Goal: Task Accomplishment & Management: Complete application form

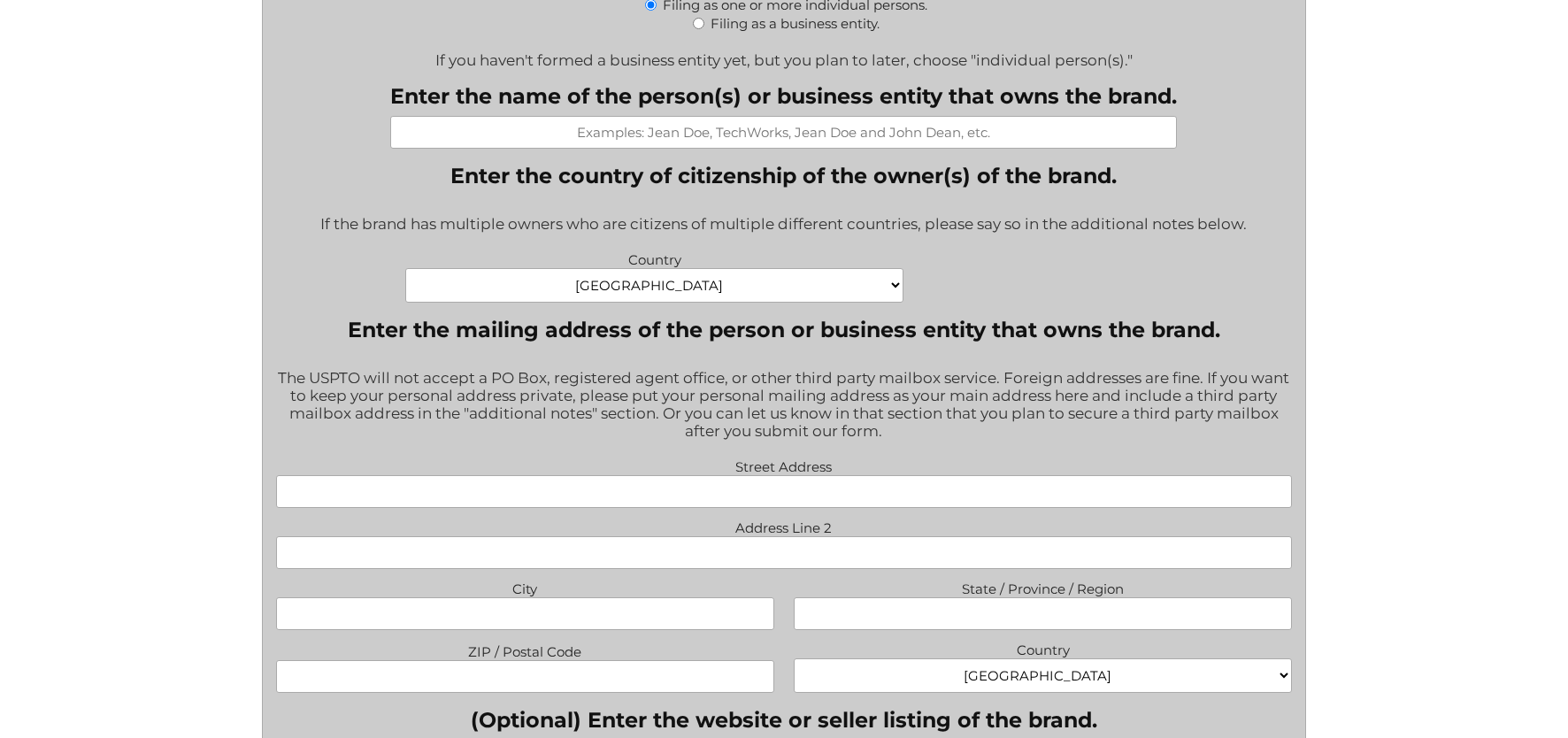
scroll to position [957, 0]
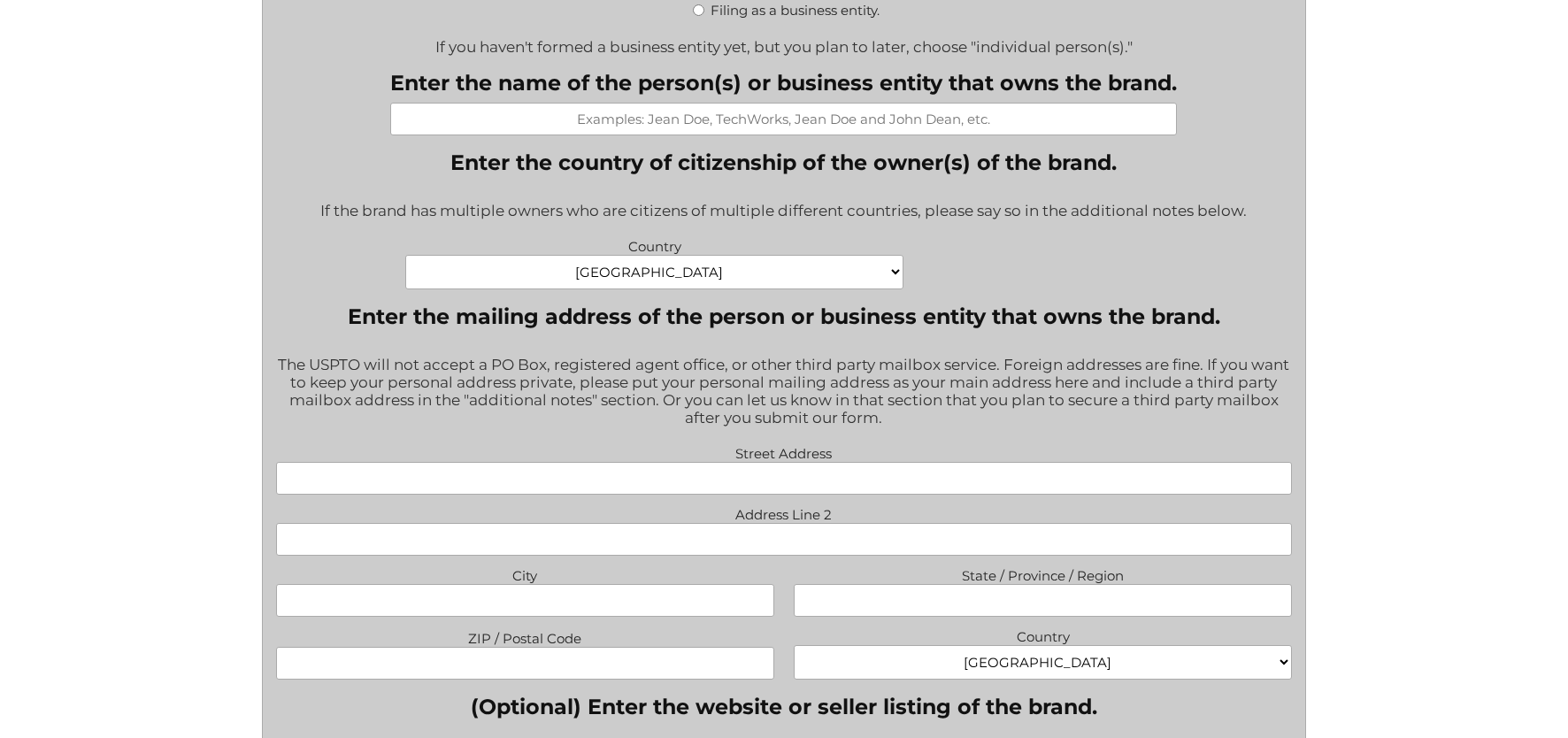
click at [615, 272] on select "[GEOGRAPHIC_DATA] [GEOGRAPHIC_DATA] [GEOGRAPHIC_DATA] [US_STATE] [GEOGRAPHIC_DA…" at bounding box center [654, 272] width 499 height 34
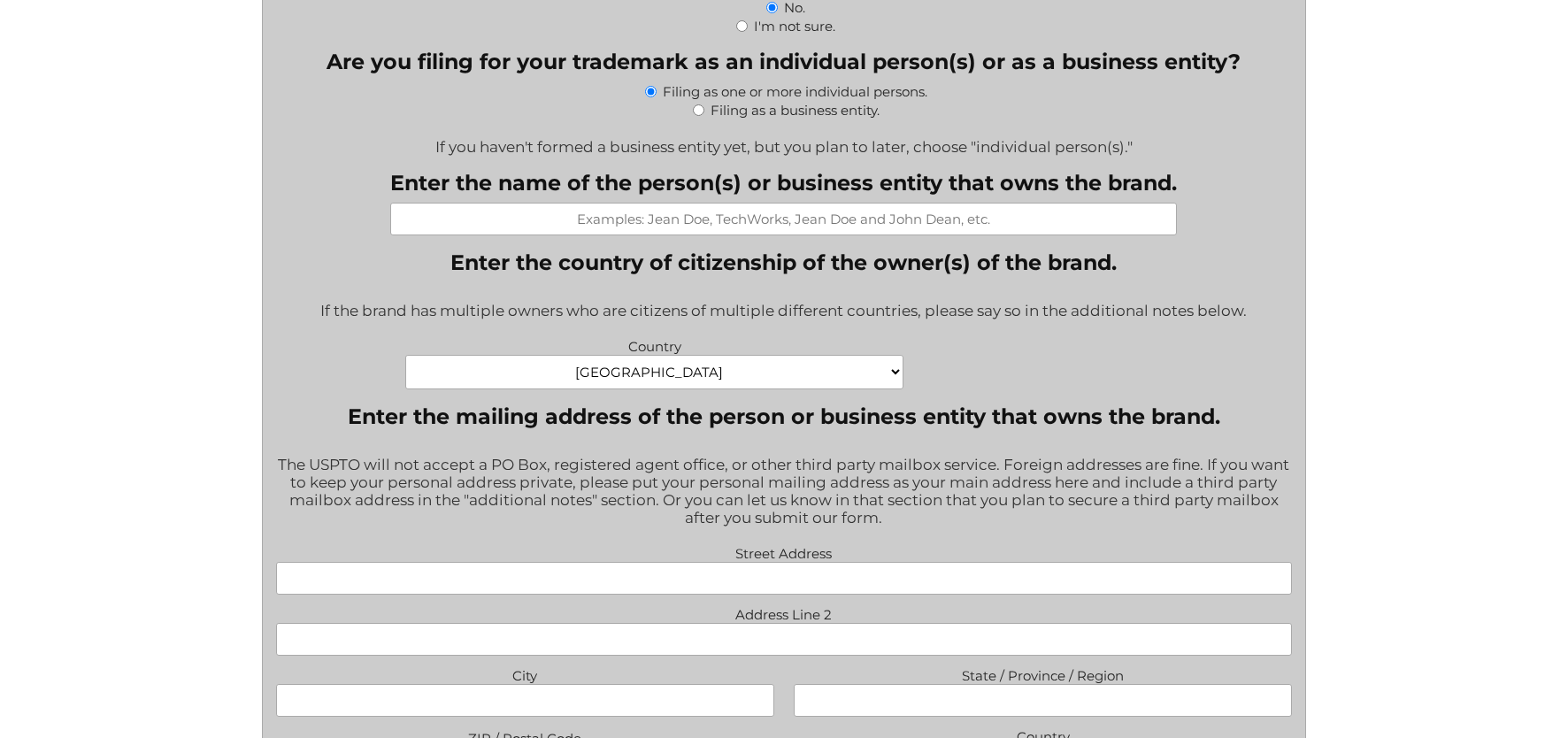
scroll to position [623, 0]
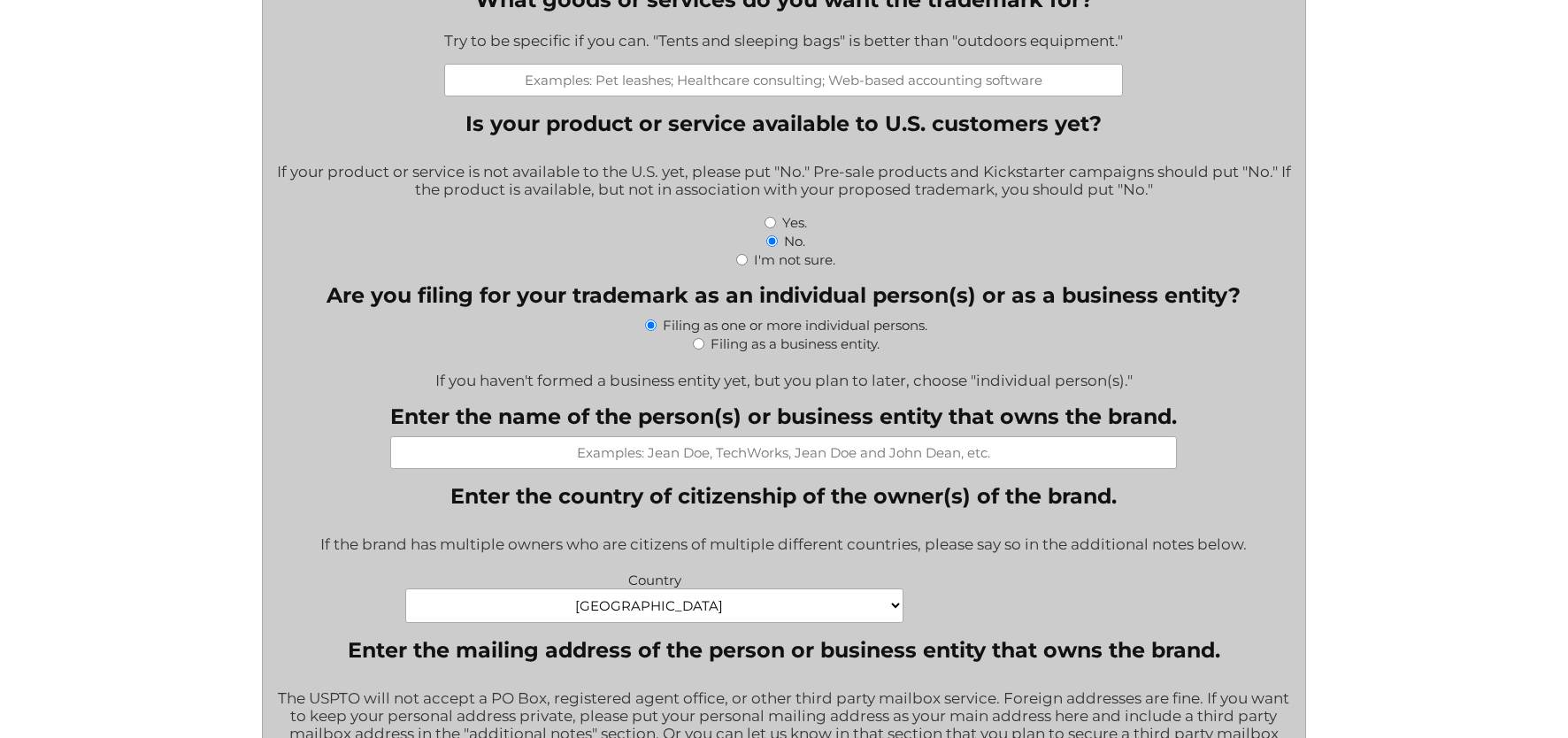
click at [771, 227] on input "Yes." at bounding box center [771, 223] width 11 height 11
radio input "true"
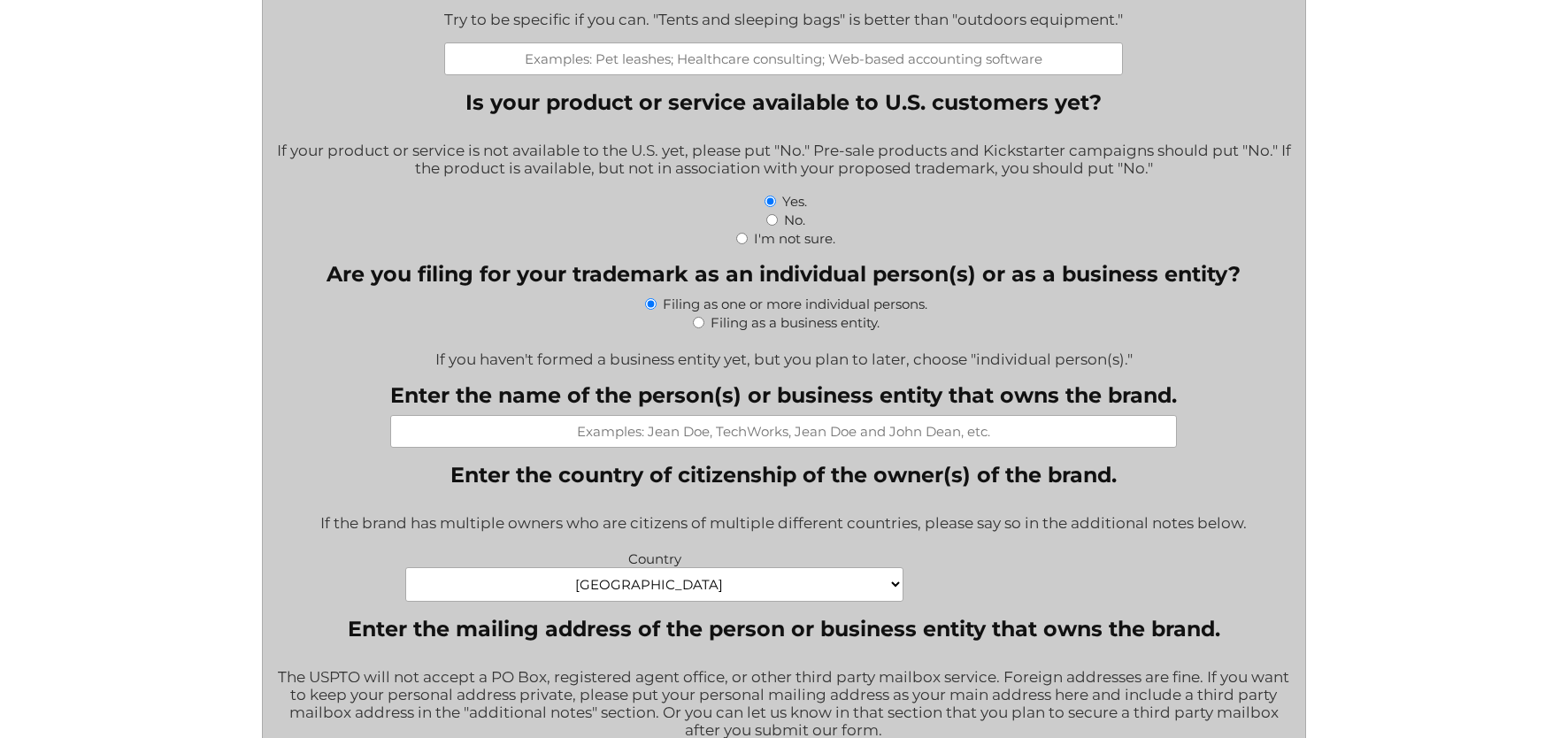
scroll to position [592, 0]
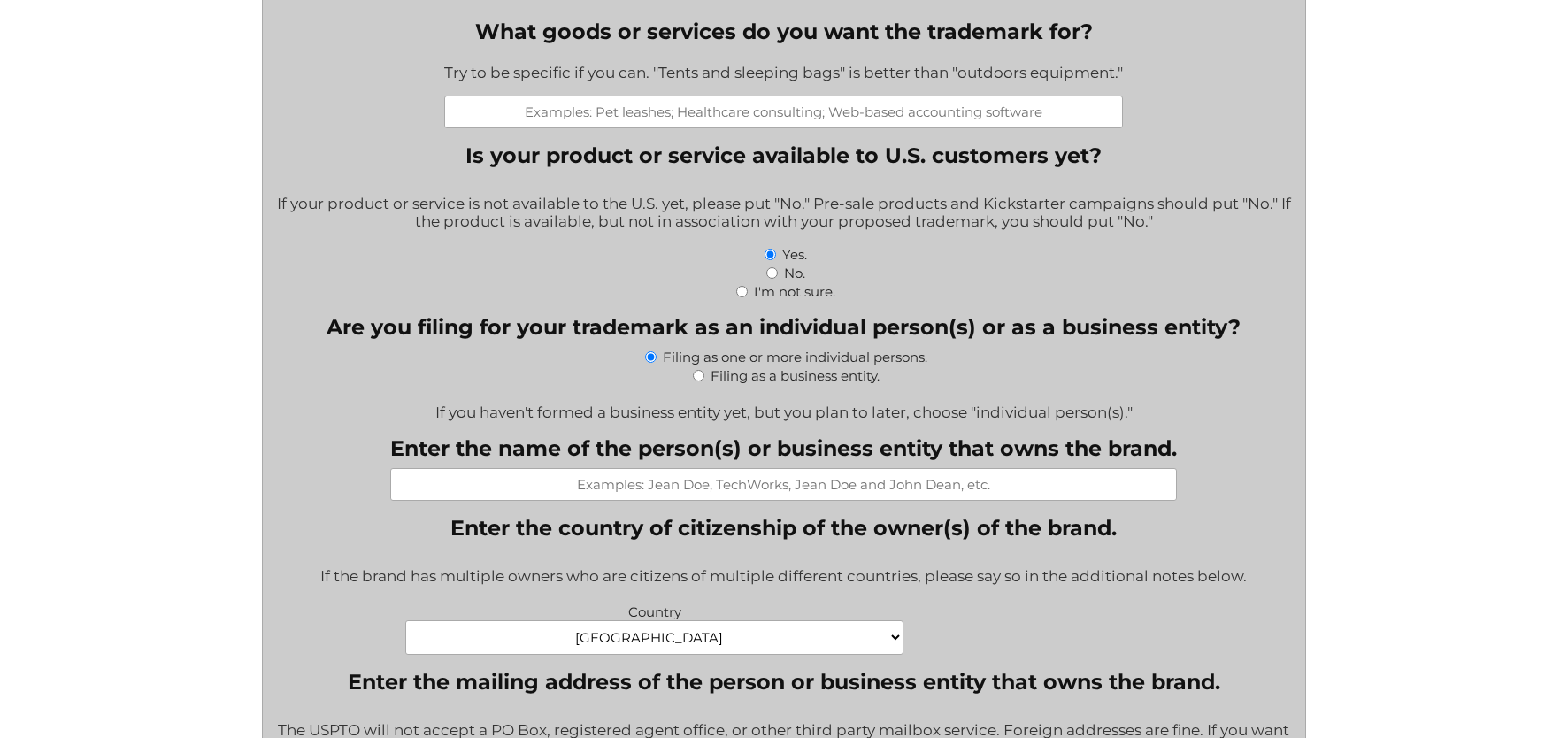
click at [772, 276] on input "No." at bounding box center [773, 273] width 11 height 11
radio input "true"
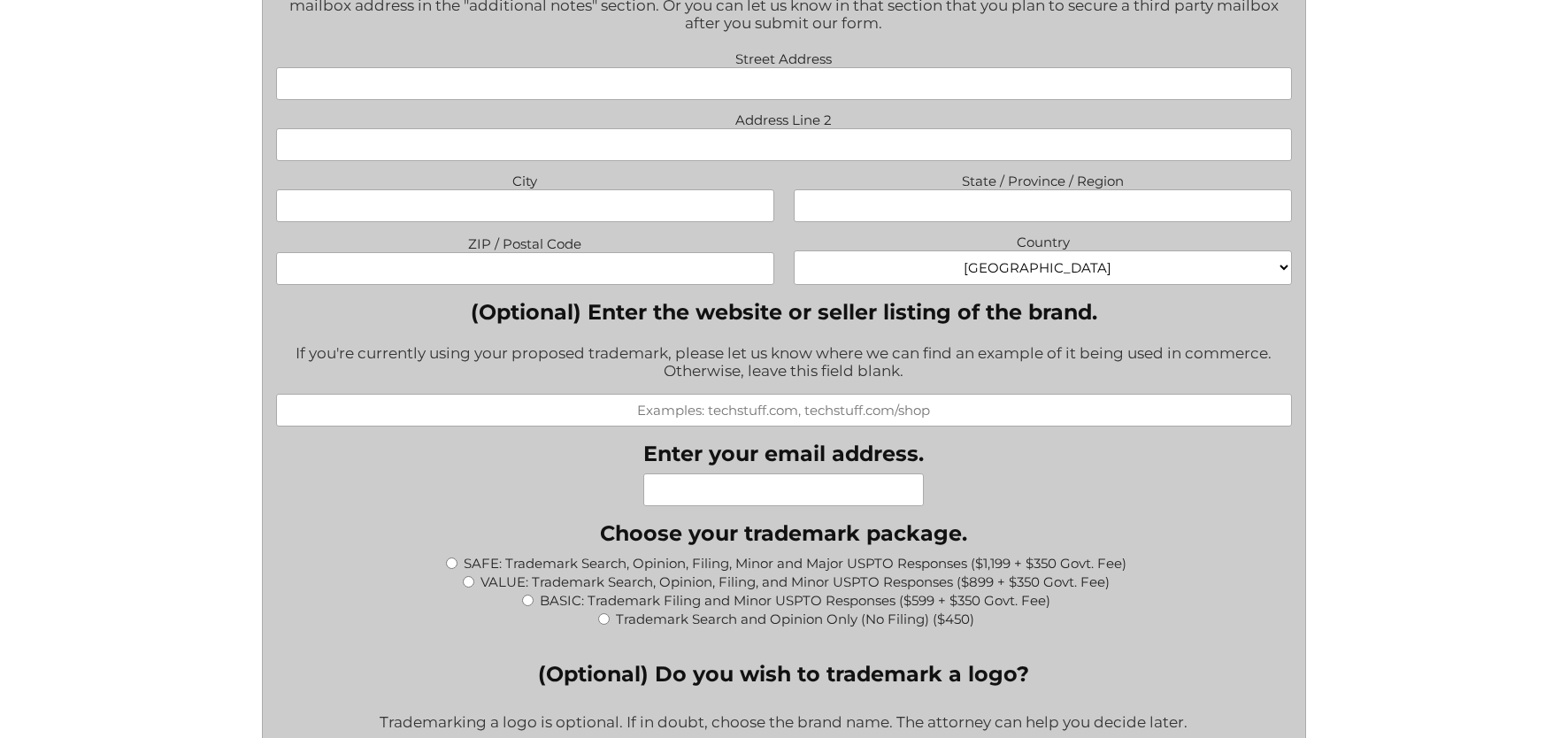
scroll to position [1353, 0]
click at [928, 257] on select "[GEOGRAPHIC_DATA] [GEOGRAPHIC_DATA] [GEOGRAPHIC_DATA] [US_STATE] [GEOGRAPHIC_DA…" at bounding box center [1042, 267] width 499 height 34
select select "[GEOGRAPHIC_DATA]"
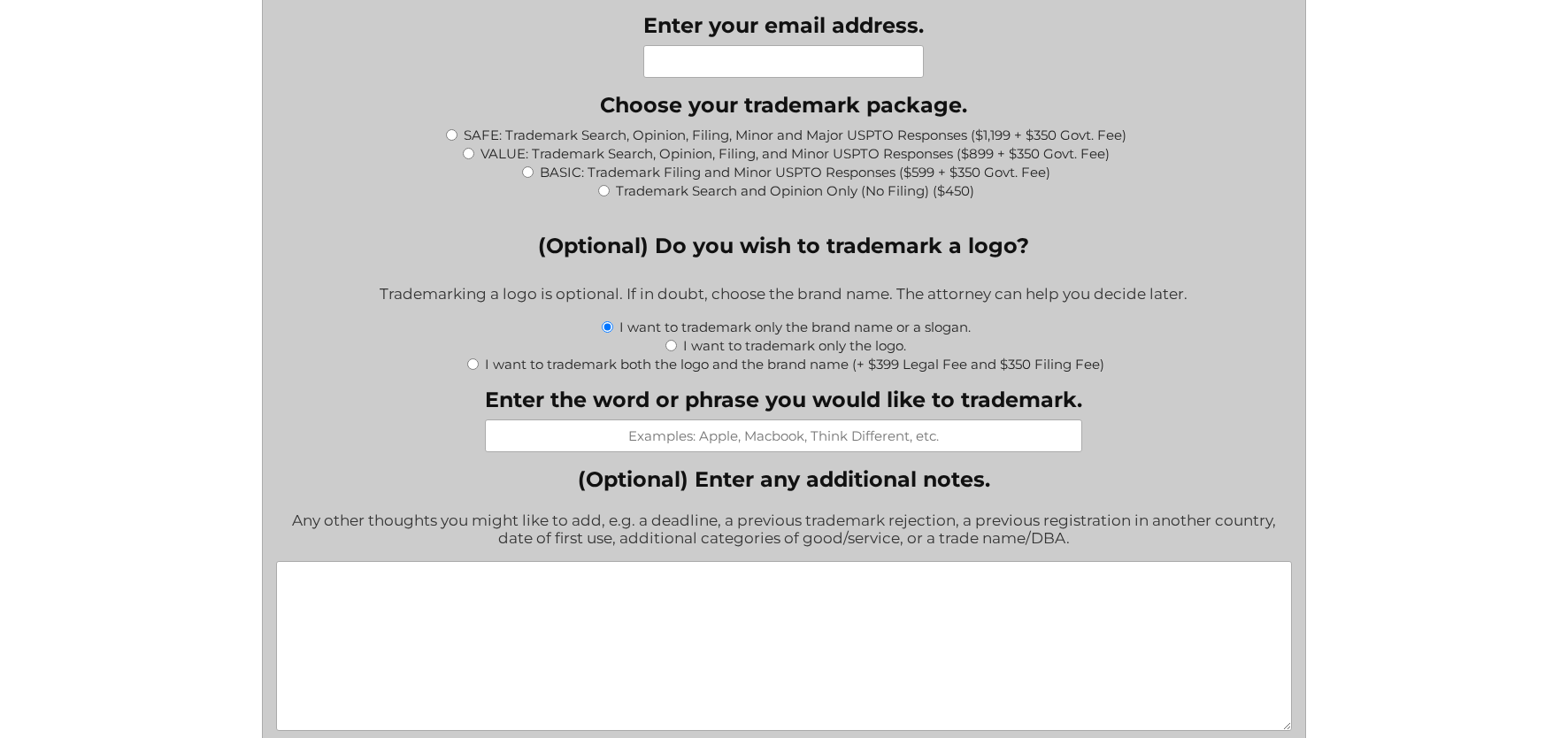
scroll to position [1785, 0]
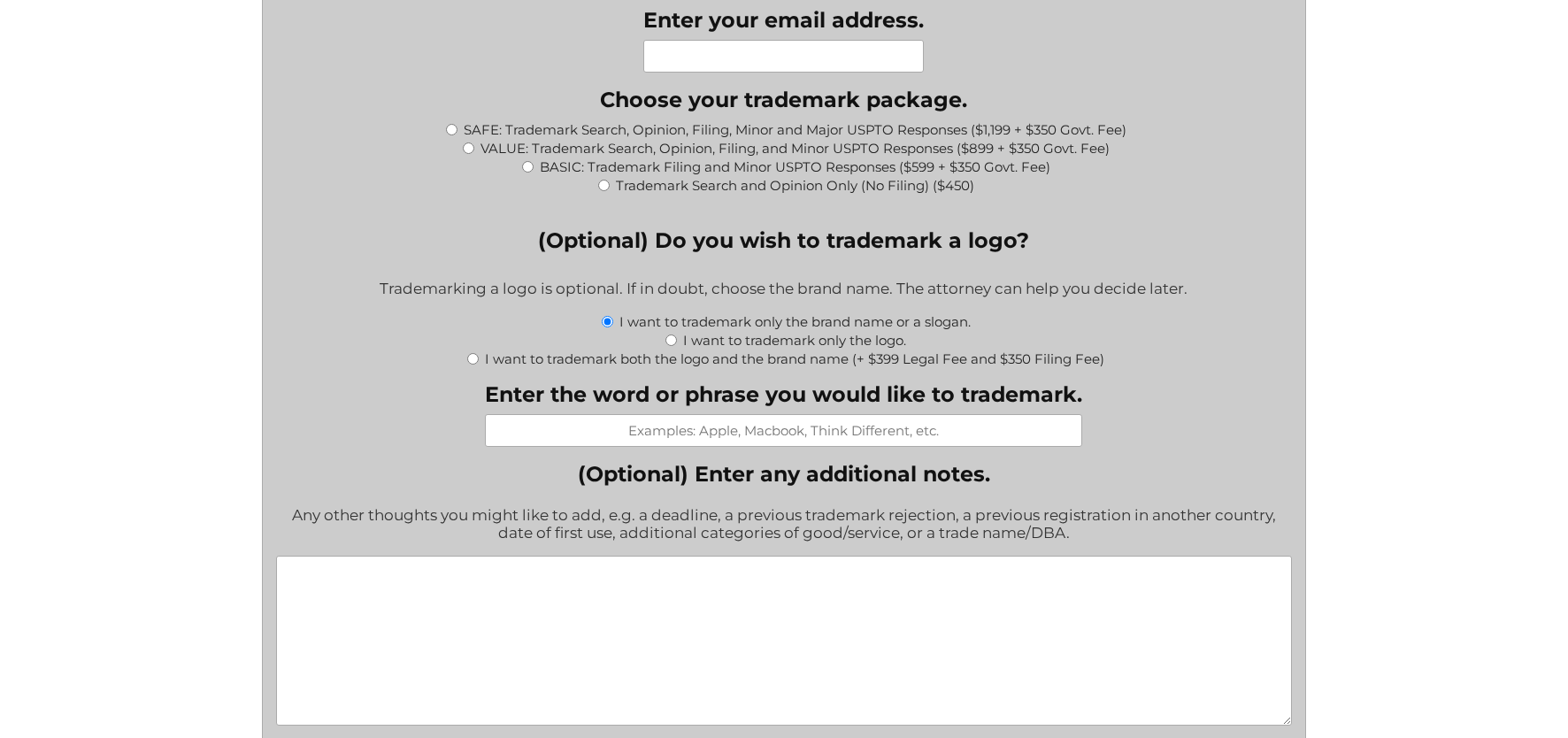
click at [533, 170] on div "BASIC: Trademark Filing and Minor USPTO Responses ($599 + $350 Govt. Fee)" at bounding box center [783, 166] width 1016 height 18
click at [528, 171] on input "BASIC: Trademark Filing and Minor USPTO Responses ($599 + $350 Govt. Fee)" at bounding box center [528, 167] width 11 height 11
radio input "true"
type input "$949.00"
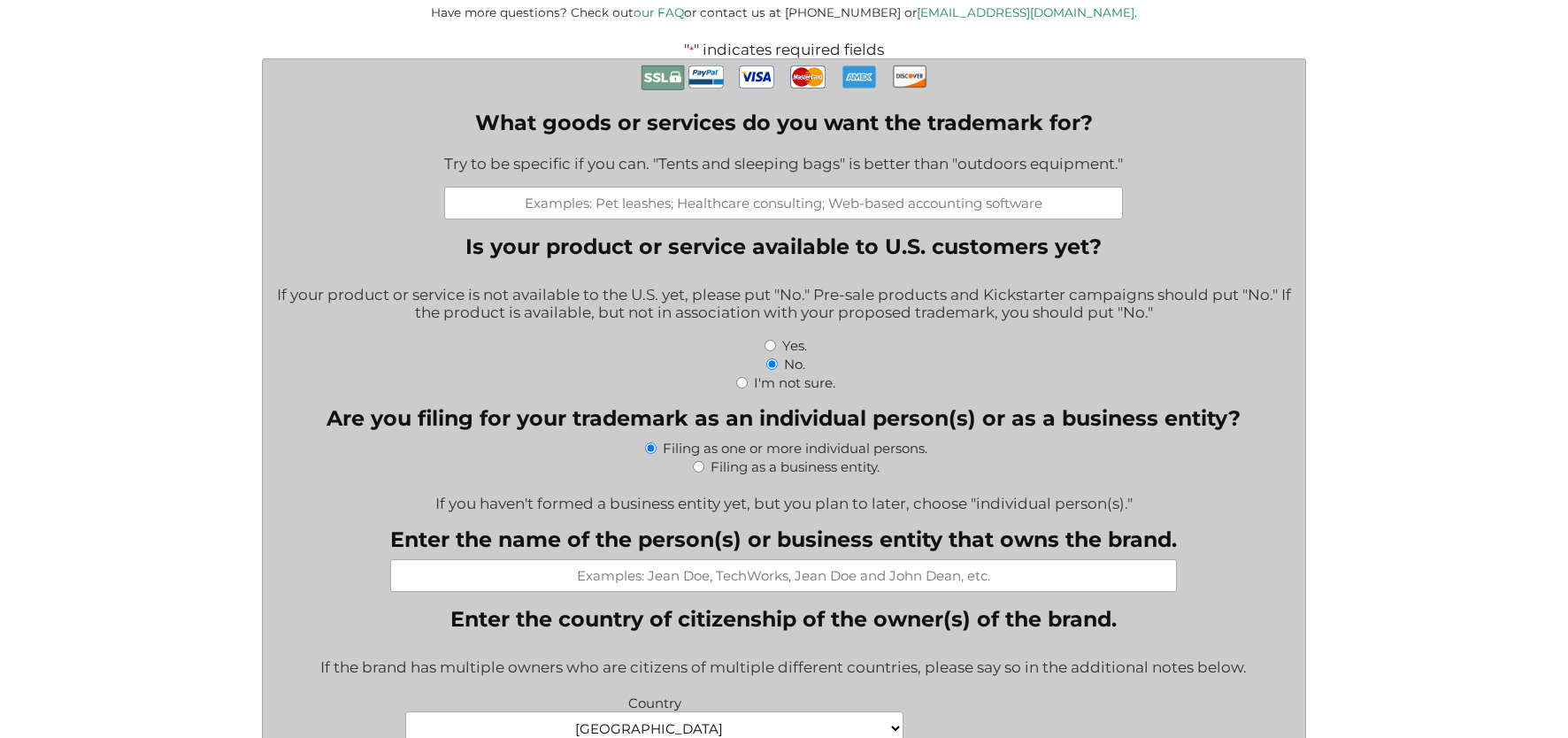
scroll to position [0, 0]
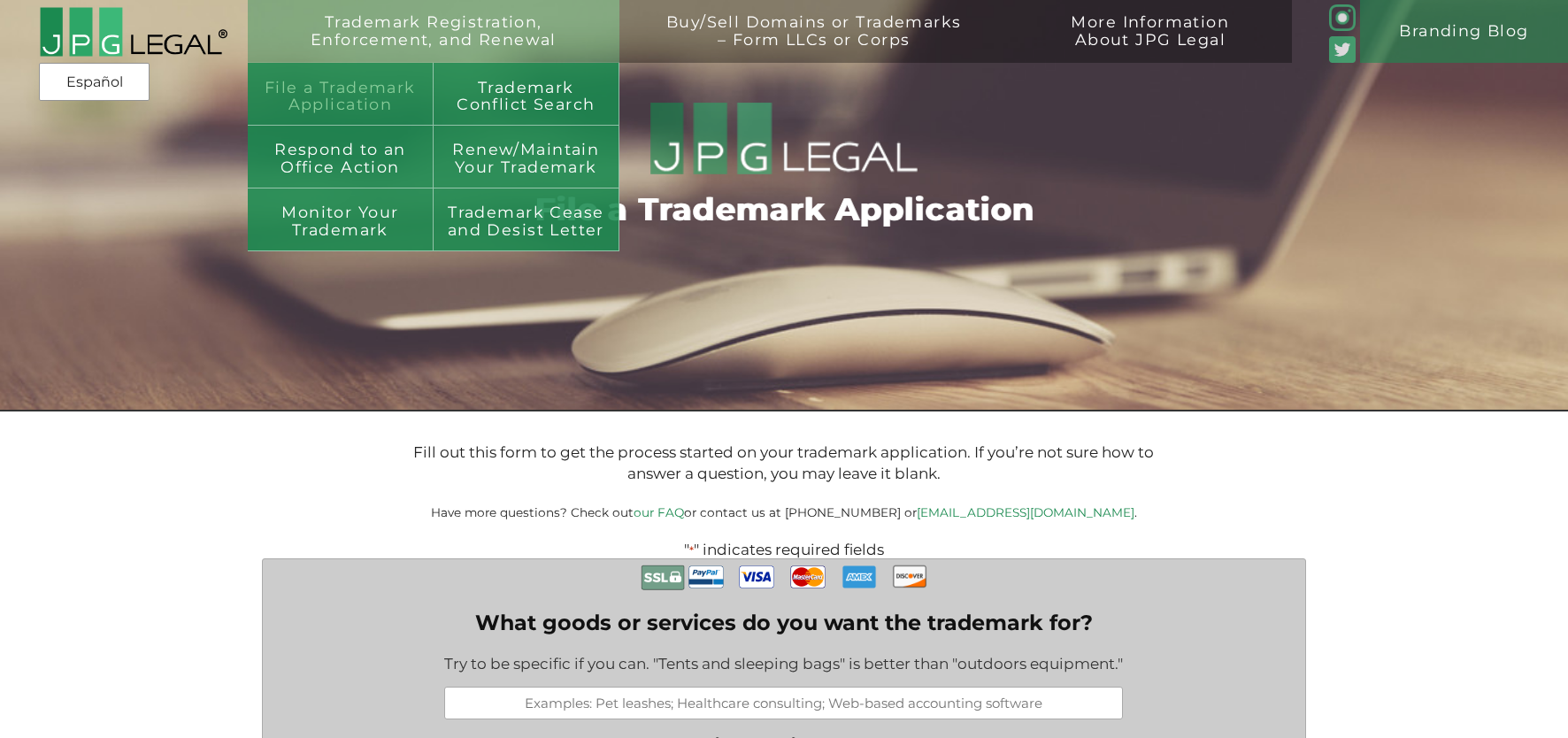
click at [391, 83] on link "File a Trademark Application" at bounding box center [341, 95] width 186 height 63
